Goal: Navigation & Orientation: Find specific page/section

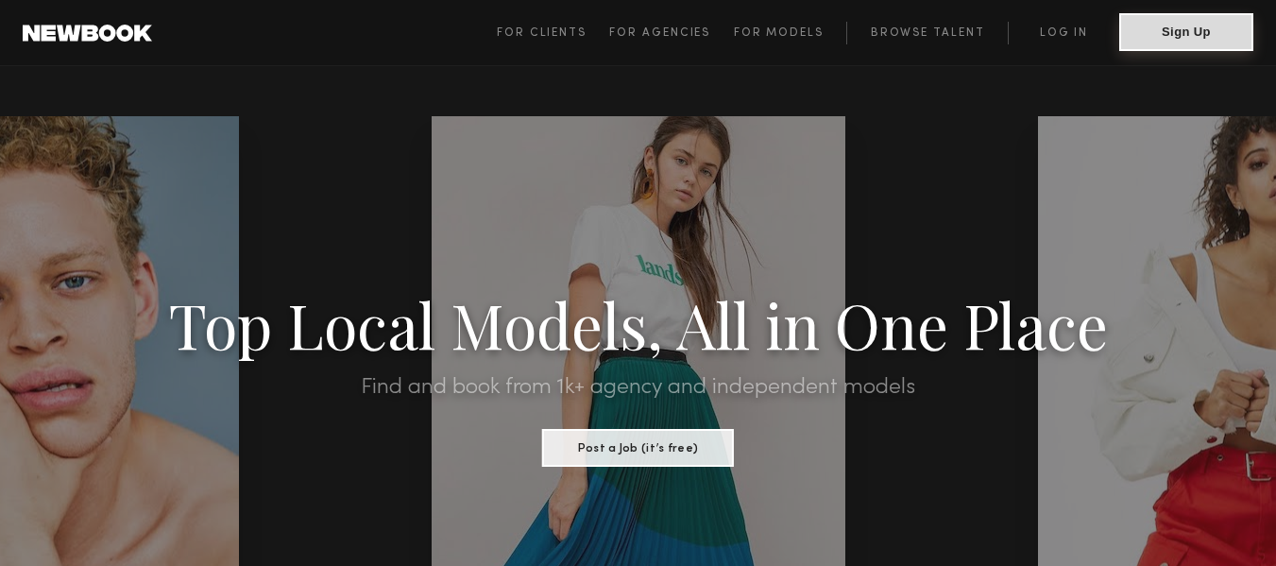
click at [1180, 31] on button "Sign Up" at bounding box center [1187, 32] width 134 height 38
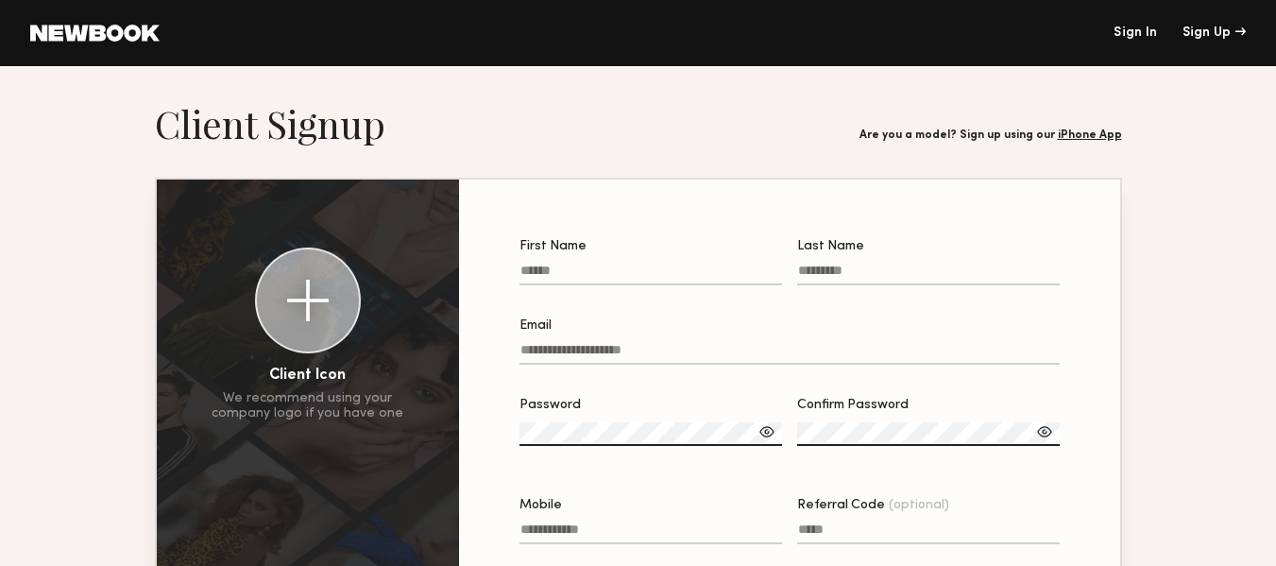
click at [1086, 133] on link "iPhone App" at bounding box center [1090, 134] width 64 height 11
click at [1197, 38] on div "Sign Up" at bounding box center [1214, 32] width 63 height 13
click at [1125, 32] on link "Sign In" at bounding box center [1135, 32] width 43 height 13
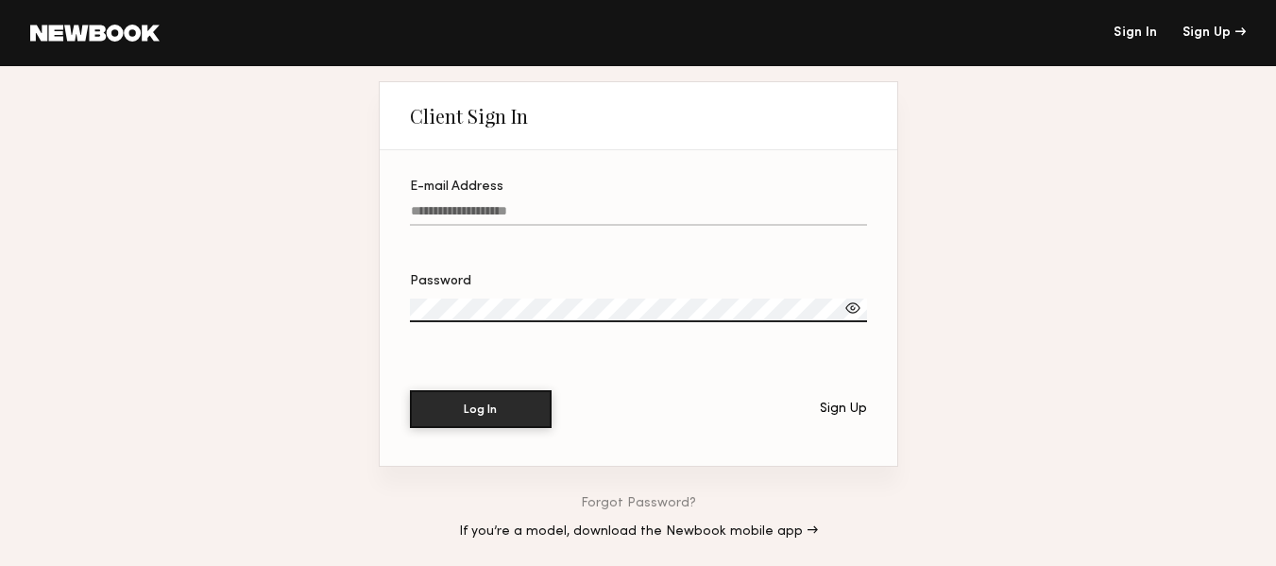
click at [81, 29] on link at bounding box center [94, 33] width 129 height 17
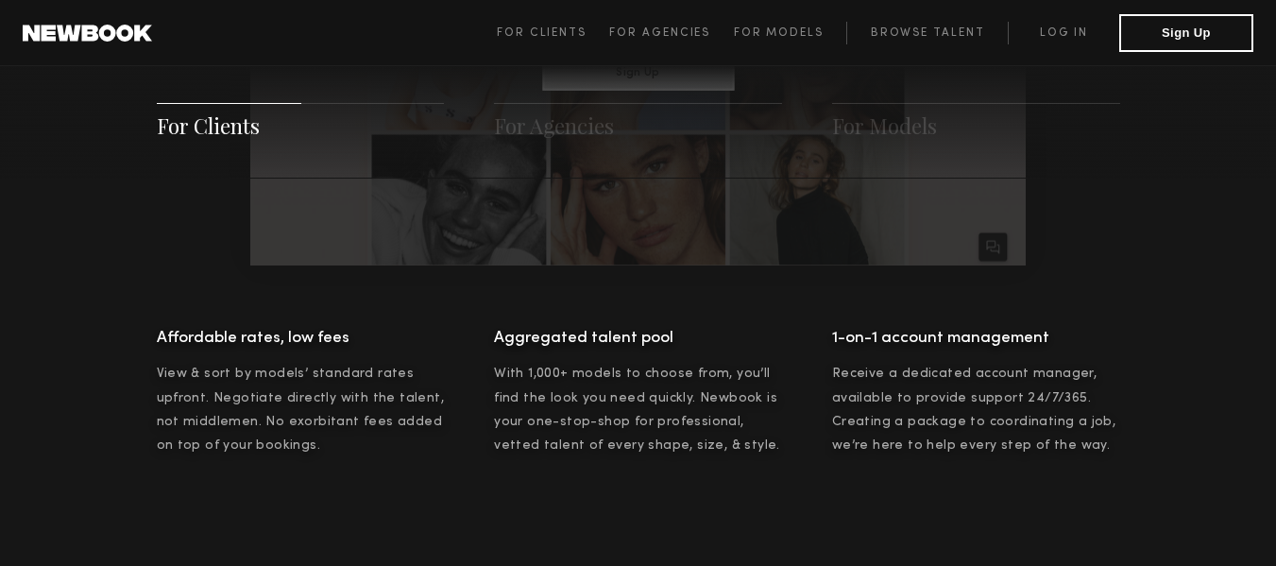
scroll to position [1394, 0]
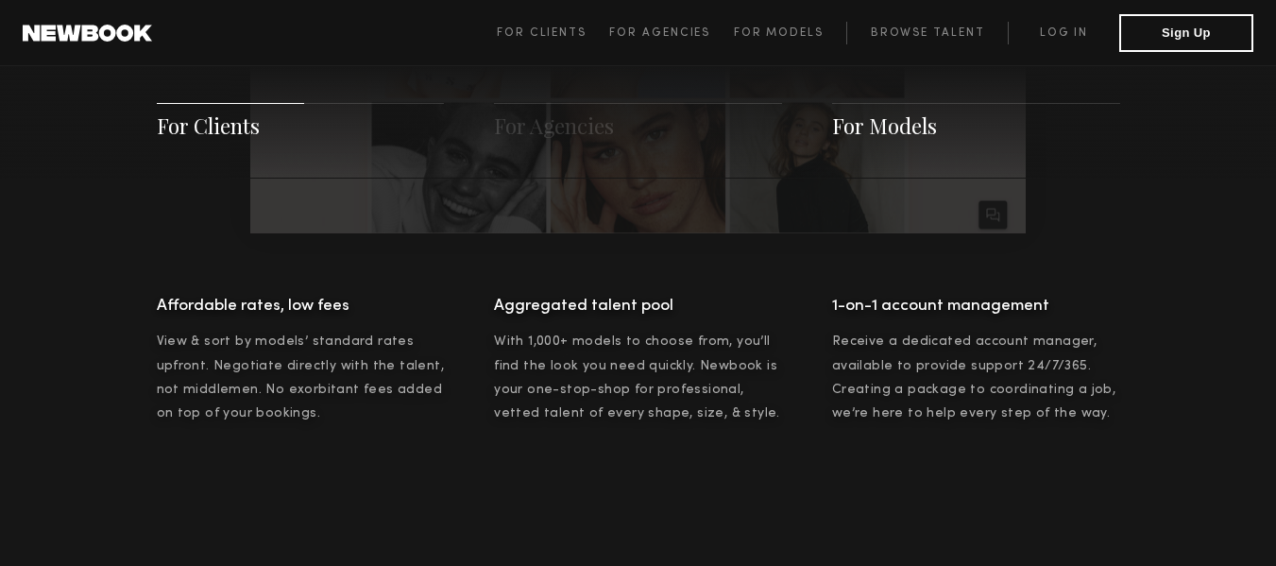
click at [897, 130] on span "For Models" at bounding box center [884, 125] width 105 height 28
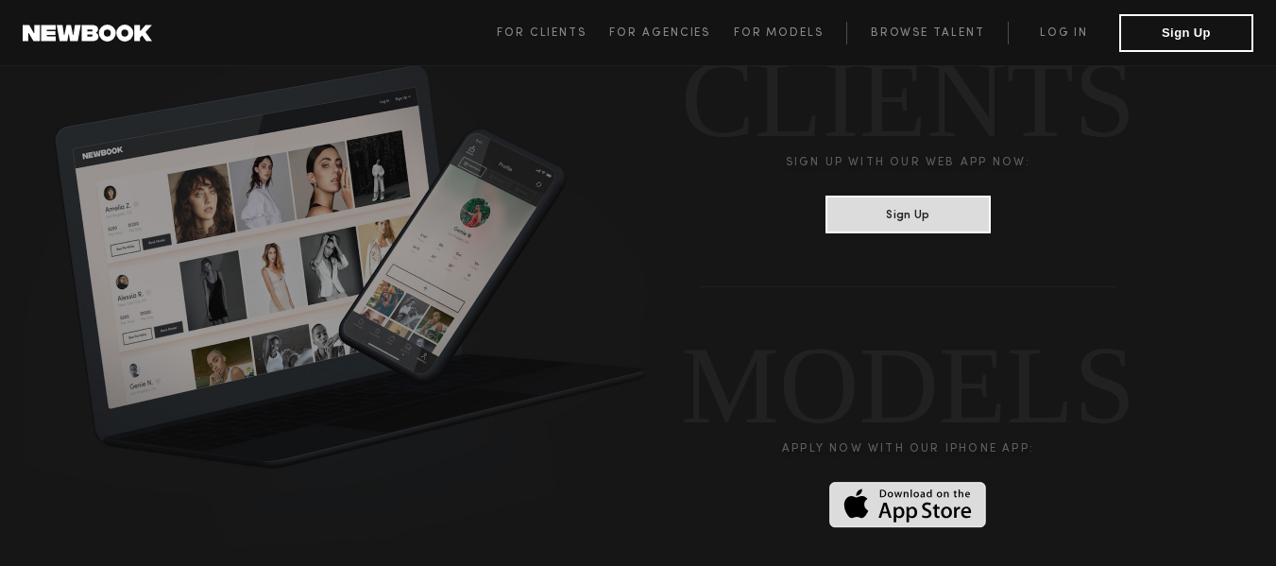
scroll to position [4856, 0]
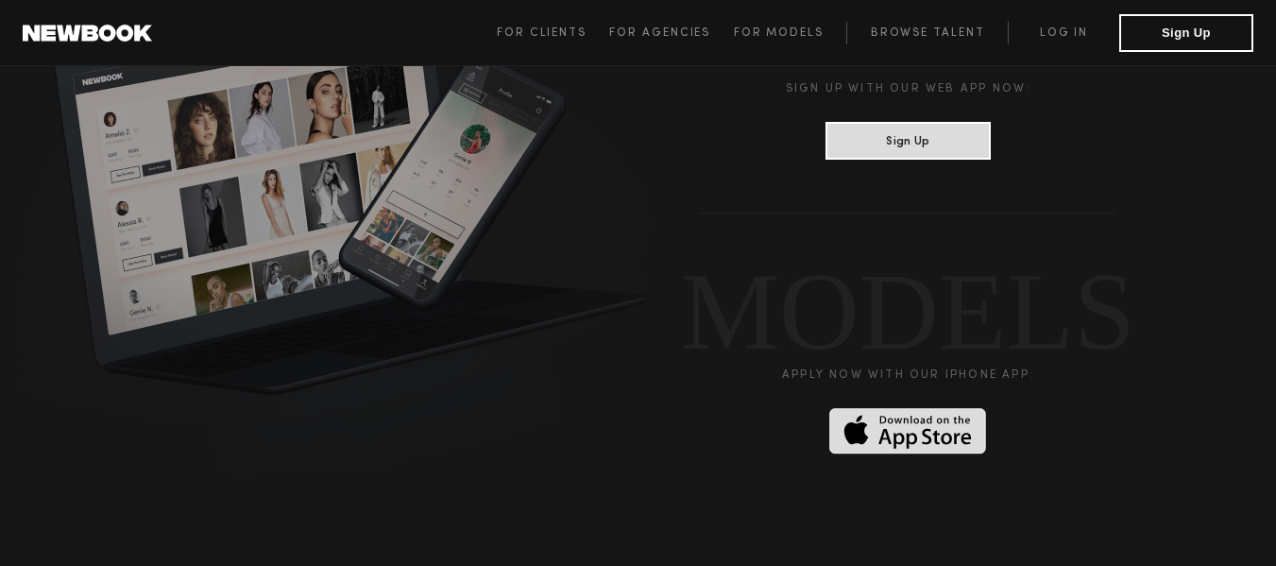
click at [898, 408] on img at bounding box center [907, 431] width 157 height 46
